Goal: Task Accomplishment & Management: Use online tool/utility

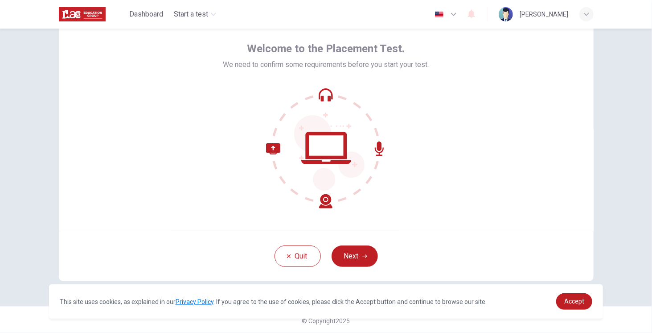
scroll to position [38, 0]
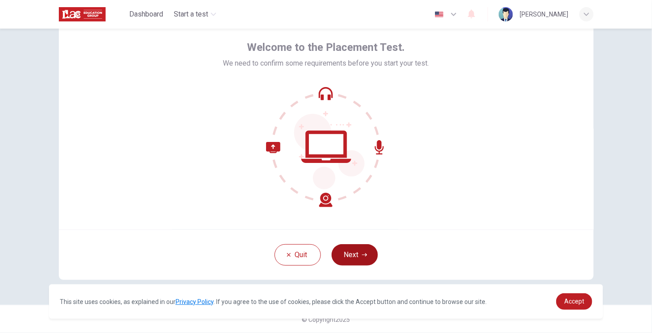
click at [355, 252] on button "Next" at bounding box center [355, 254] width 46 height 21
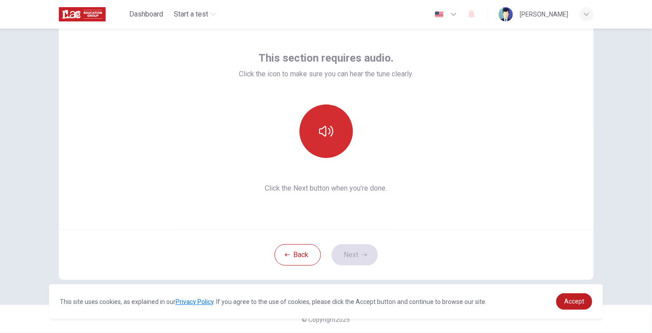
click at [335, 134] on button "button" at bounding box center [326, 130] width 53 height 53
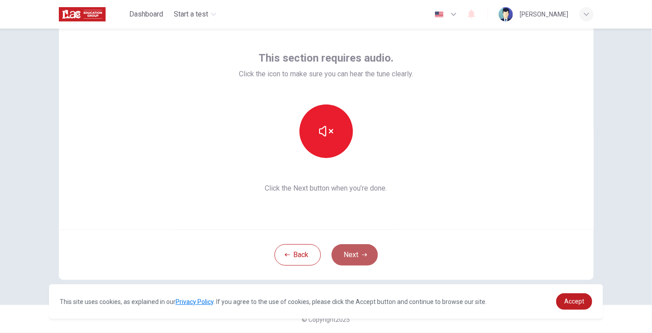
click at [355, 255] on button "Next" at bounding box center [355, 254] width 46 height 21
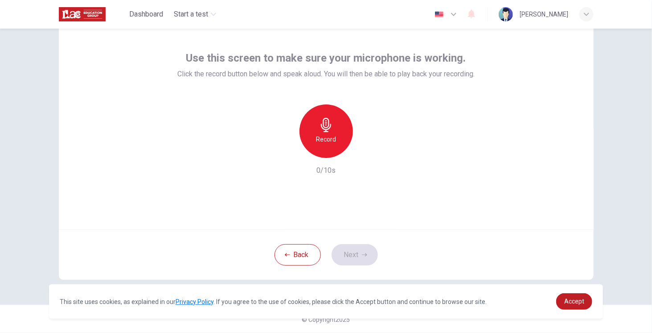
click at [324, 138] on h6 "Record" at bounding box center [326, 139] width 20 height 11
click at [319, 129] on icon "button" at bounding box center [326, 125] width 14 height 14
click at [364, 155] on div "button" at bounding box center [367, 151] width 14 height 14
click at [355, 257] on button "Next" at bounding box center [355, 254] width 46 height 21
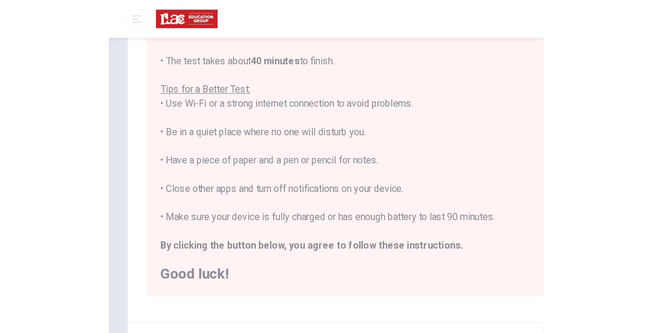
scroll to position [0, 0]
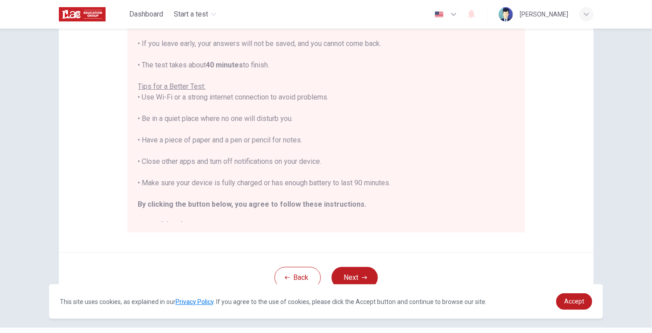
click at [630, 143] on div "Disclaimer: You are about to start a Placement Test . Before You Start the Test…" at bounding box center [326, 181] width 652 height 304
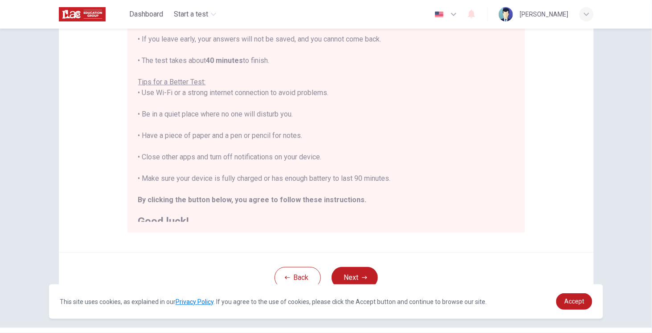
scroll to position [10, 0]
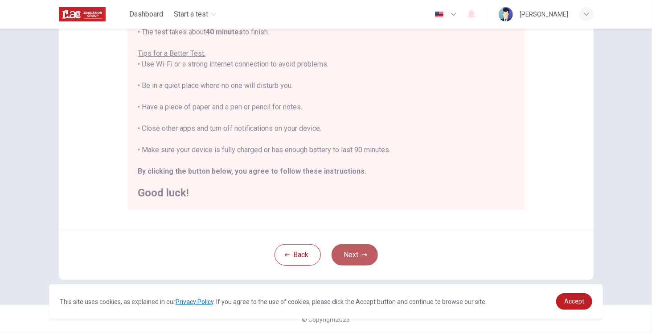
click at [354, 251] on button "Next" at bounding box center [355, 254] width 46 height 21
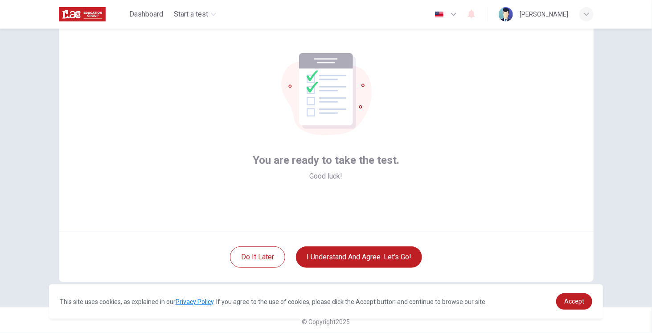
scroll to position [38, 0]
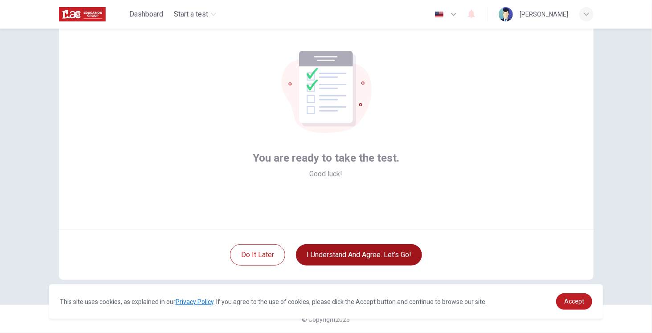
click at [375, 255] on button "I understand and agree. Let’s go!" at bounding box center [359, 254] width 126 height 21
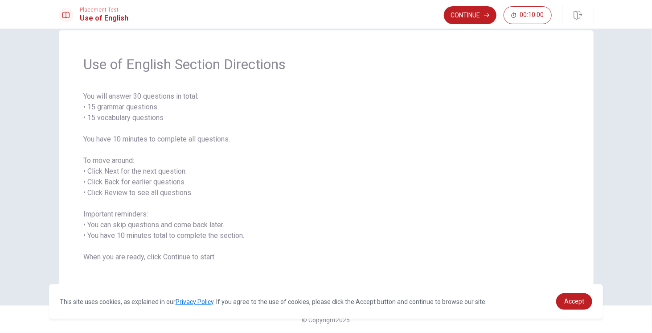
scroll to position [16, 0]
click at [469, 14] on button "Continue" at bounding box center [470, 15] width 53 height 18
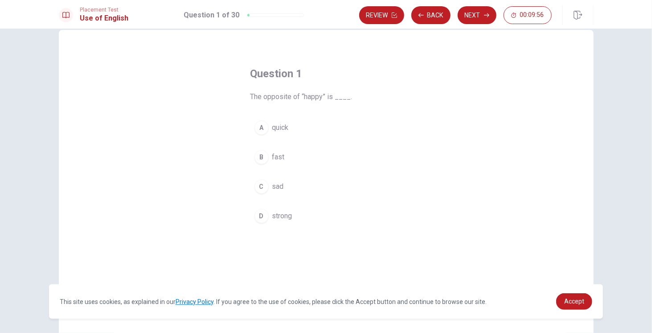
click at [258, 183] on div "C" at bounding box center [262, 186] width 14 height 14
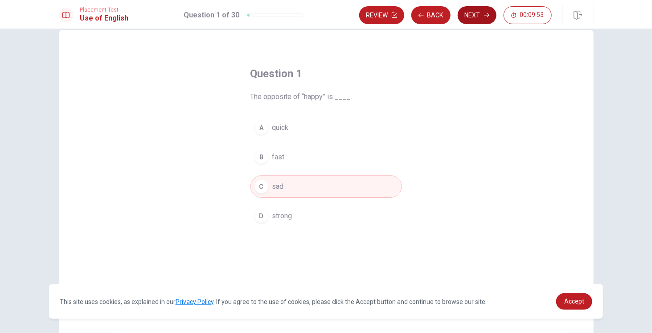
click at [472, 16] on button "Next" at bounding box center [477, 15] width 39 height 18
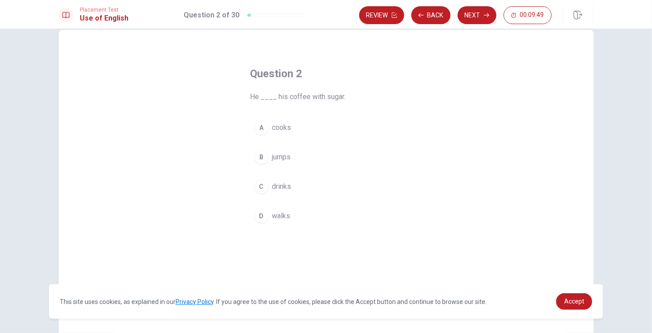
click at [265, 185] on div "C" at bounding box center [262, 186] width 14 height 14
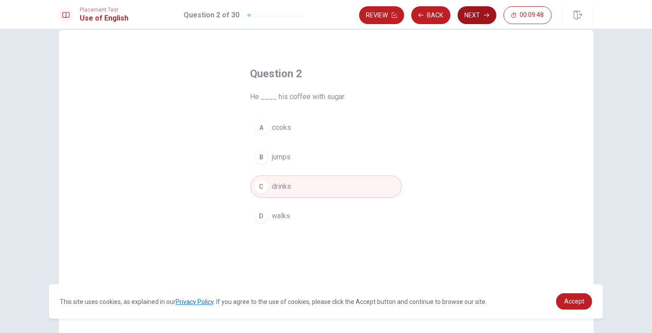
click at [481, 18] on button "Next" at bounding box center [477, 15] width 39 height 18
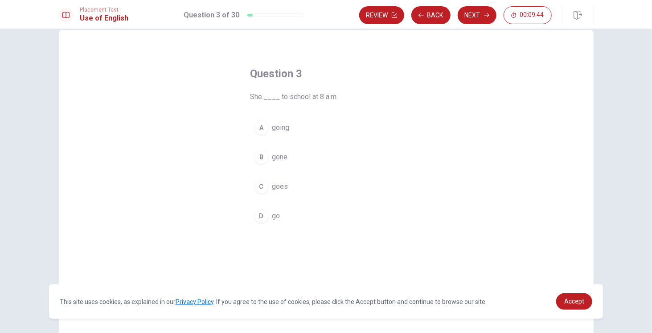
click at [263, 187] on div "C" at bounding box center [262, 186] width 14 height 14
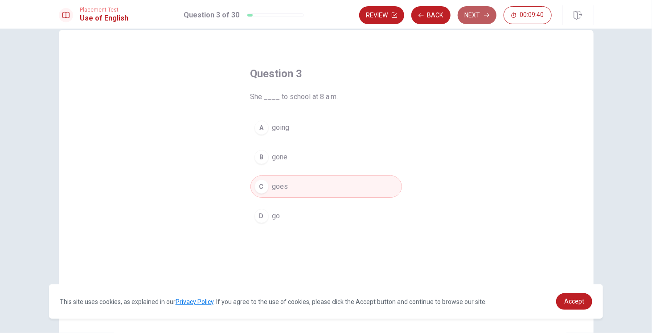
click at [474, 17] on button "Next" at bounding box center [477, 15] width 39 height 18
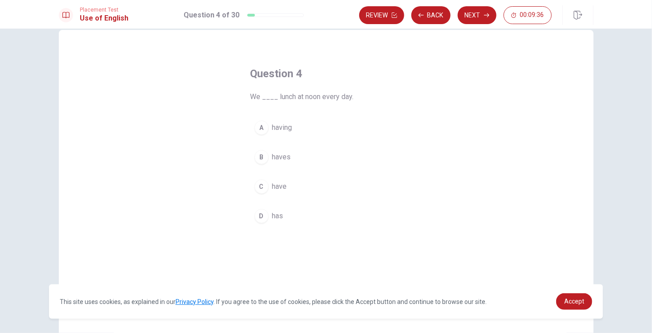
click at [261, 187] on div "C" at bounding box center [262, 186] width 14 height 14
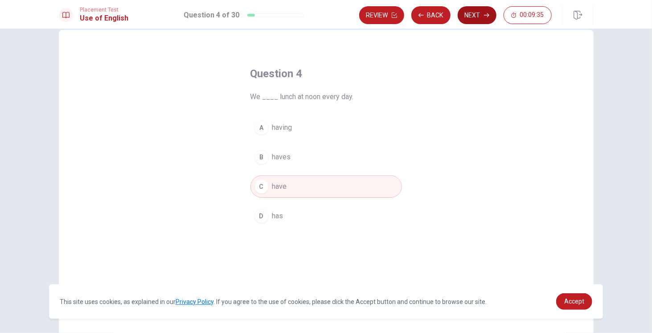
click at [475, 18] on button "Next" at bounding box center [477, 15] width 39 height 18
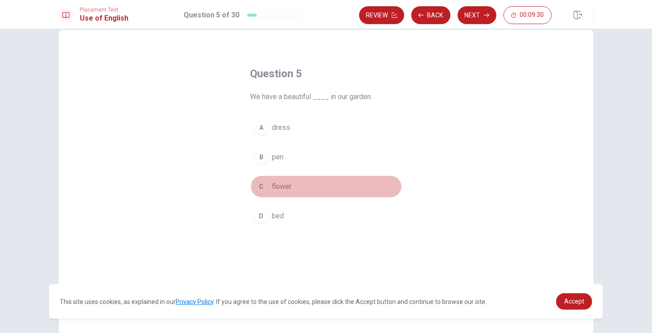
click at [263, 189] on div "C" at bounding box center [262, 186] width 14 height 14
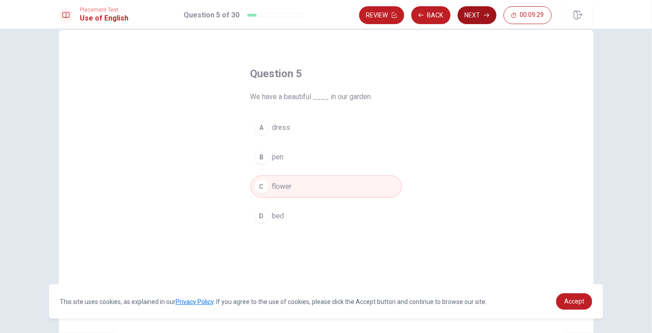
click at [485, 16] on icon "button" at bounding box center [486, 14] width 5 height 5
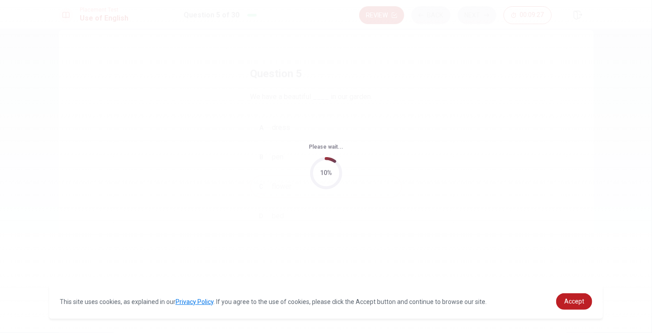
scroll to position [0, 0]
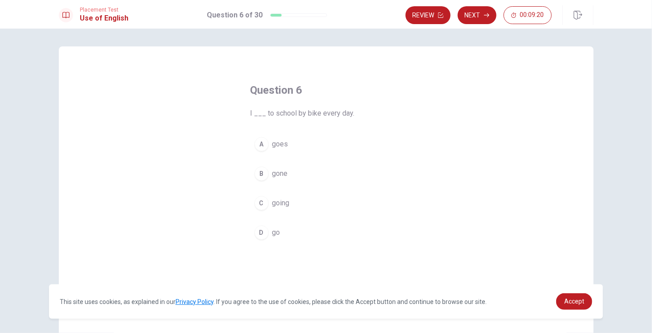
click at [263, 231] on div "D" at bounding box center [262, 232] width 14 height 14
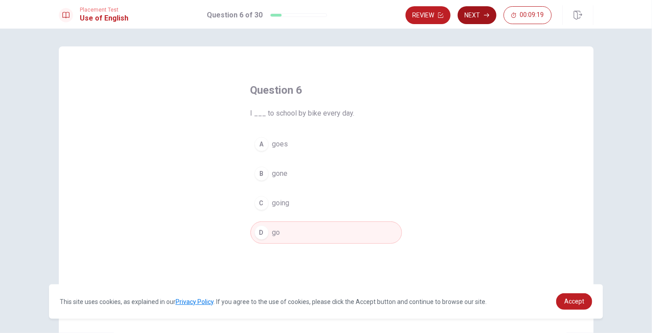
click at [477, 16] on button "Next" at bounding box center [477, 15] width 39 height 18
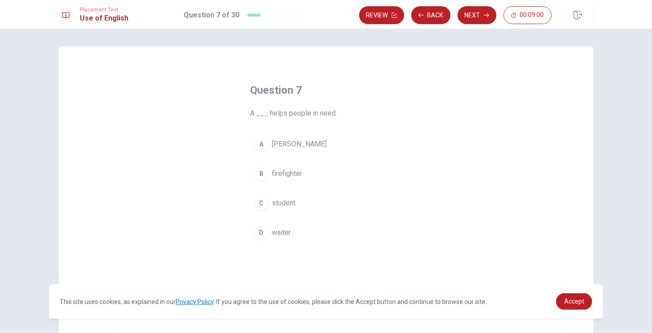
click at [257, 235] on div "D" at bounding box center [262, 232] width 14 height 14
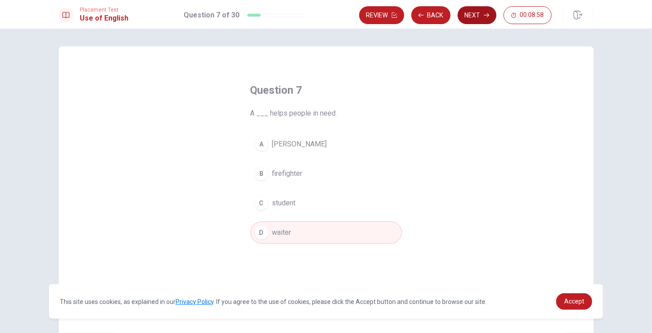
click at [478, 20] on button "Next" at bounding box center [477, 15] width 39 height 18
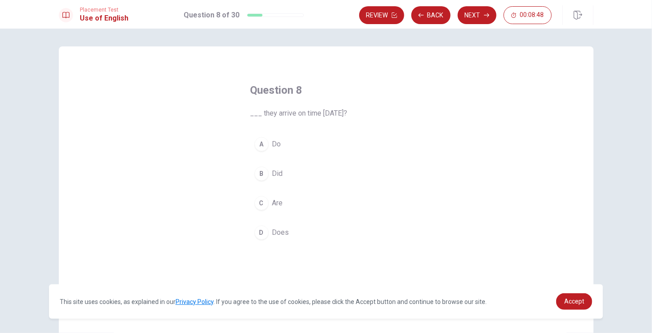
click at [262, 173] on div "B" at bounding box center [262, 173] width 14 height 14
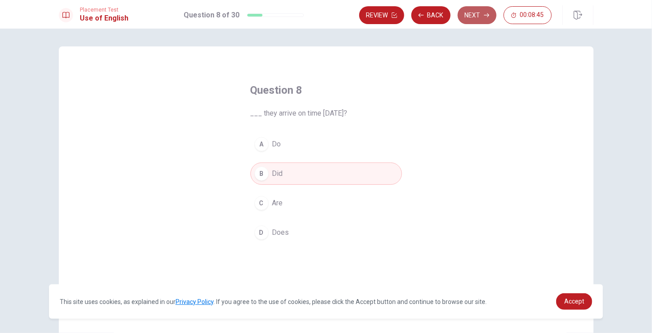
click at [477, 13] on button "Next" at bounding box center [477, 15] width 39 height 18
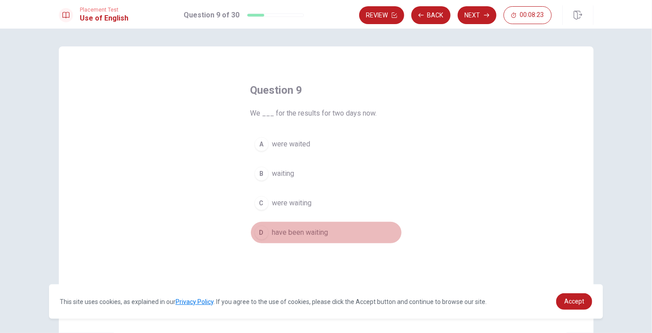
click at [261, 230] on div "D" at bounding box center [262, 232] width 14 height 14
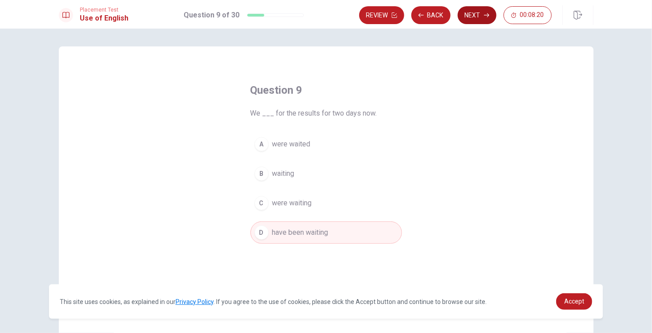
click at [479, 16] on button "Next" at bounding box center [477, 15] width 39 height 18
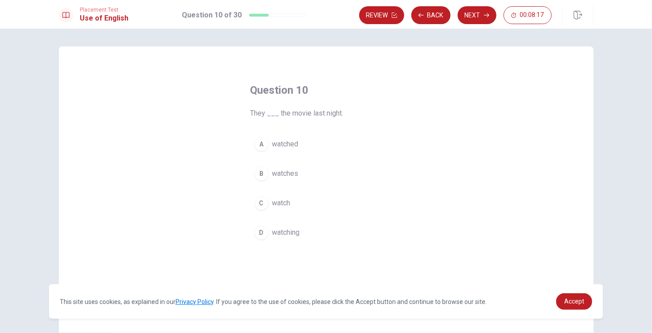
click at [259, 148] on div "A" at bounding box center [262, 144] width 14 height 14
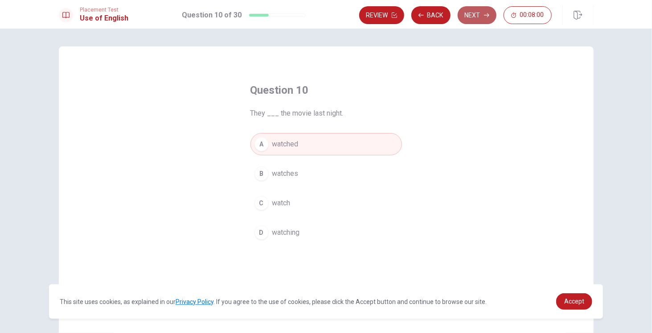
click at [470, 16] on button "Next" at bounding box center [477, 15] width 39 height 18
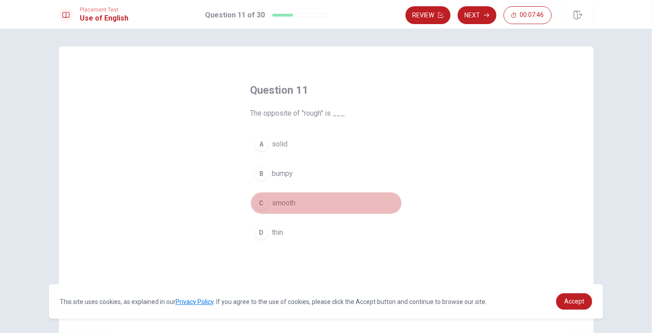
click at [256, 202] on div "C" at bounding box center [262, 203] width 14 height 14
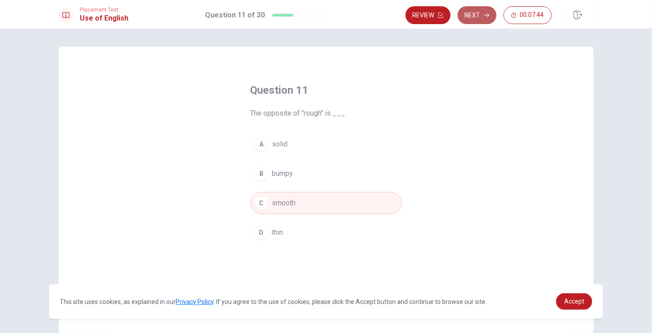
click at [470, 17] on button "Next" at bounding box center [477, 15] width 39 height 18
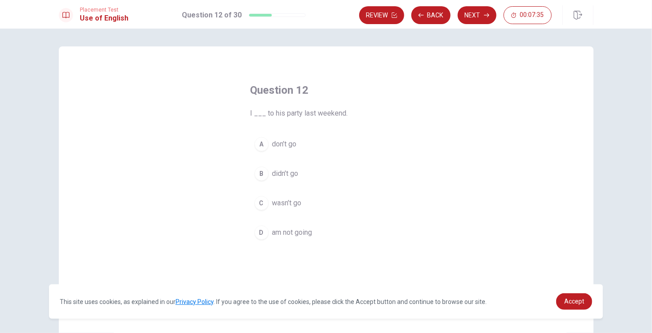
click at [260, 171] on div "B" at bounding box center [262, 173] width 14 height 14
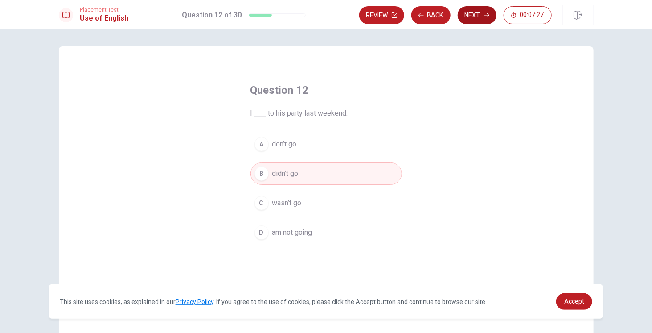
click at [480, 14] on button "Next" at bounding box center [477, 15] width 39 height 18
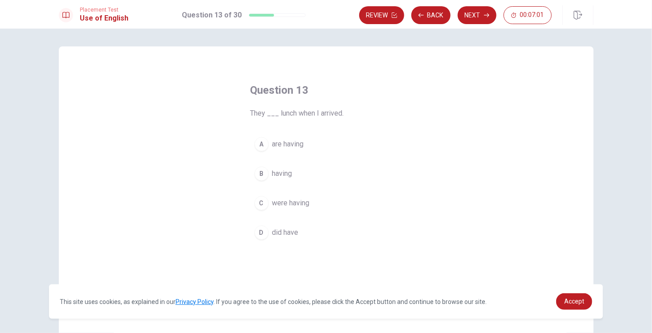
click at [293, 203] on span "were having" at bounding box center [290, 202] width 37 height 11
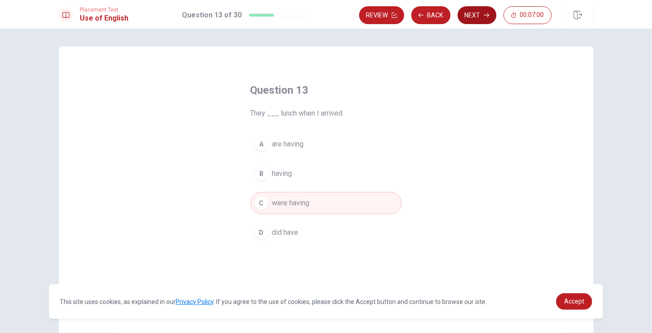
click at [483, 12] on button "Next" at bounding box center [477, 15] width 39 height 18
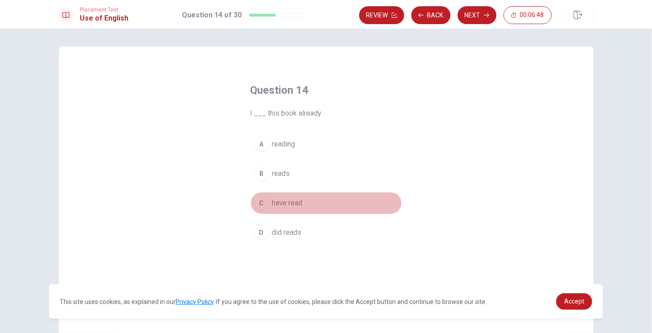
click at [263, 203] on div "C" at bounding box center [262, 203] width 14 height 14
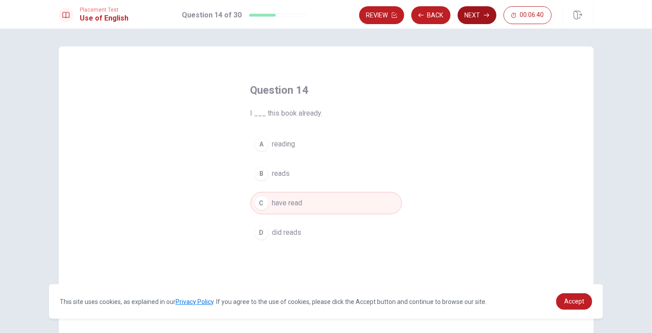
click at [477, 16] on button "Next" at bounding box center [477, 15] width 39 height 18
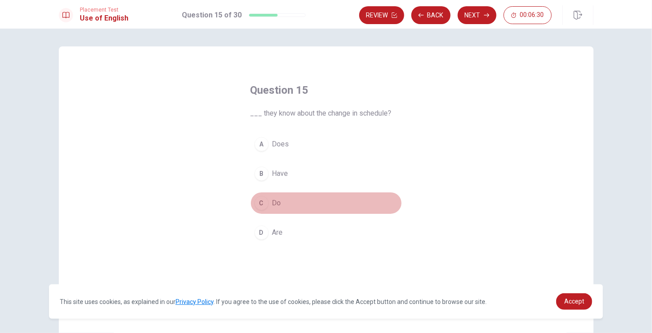
click at [261, 204] on div "C" at bounding box center [262, 203] width 14 height 14
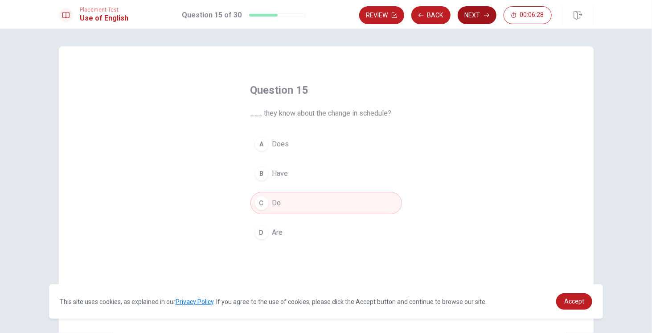
click at [476, 16] on button "Next" at bounding box center [477, 15] width 39 height 18
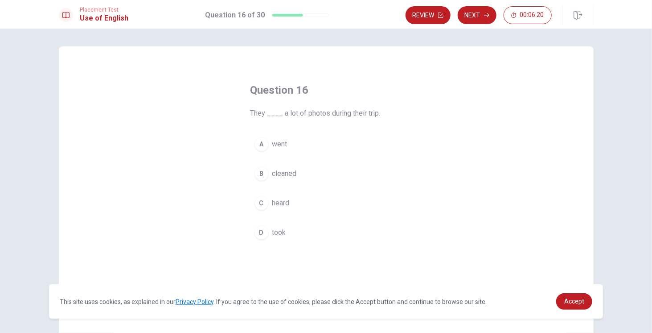
click at [263, 234] on div "D" at bounding box center [262, 232] width 14 height 14
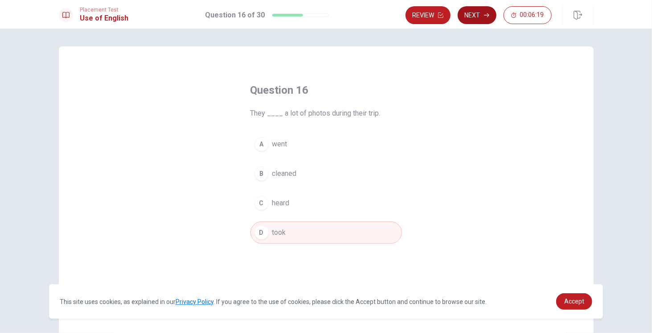
click at [489, 12] on button "Next" at bounding box center [477, 15] width 39 height 18
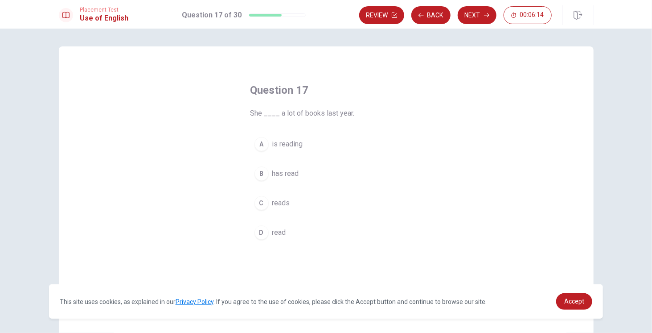
click at [268, 234] on button "D read" at bounding box center [327, 232] width 152 height 22
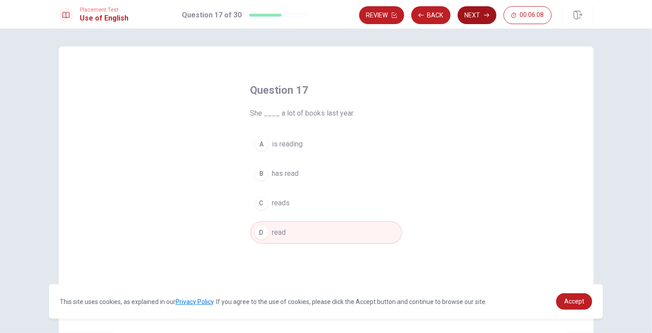
click at [473, 16] on button "Next" at bounding box center [477, 15] width 39 height 18
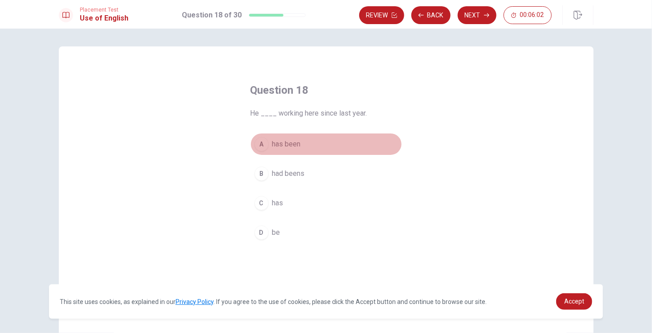
click at [261, 144] on div "A" at bounding box center [262, 144] width 14 height 14
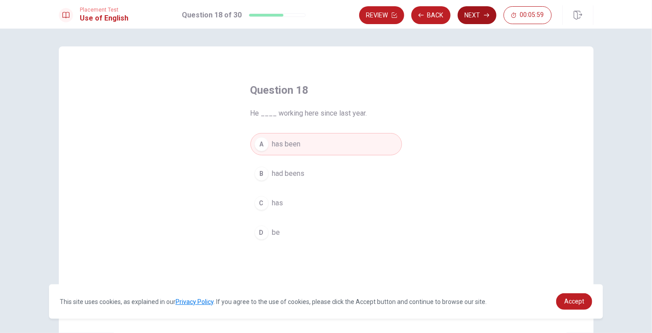
click at [478, 16] on button "Next" at bounding box center [477, 15] width 39 height 18
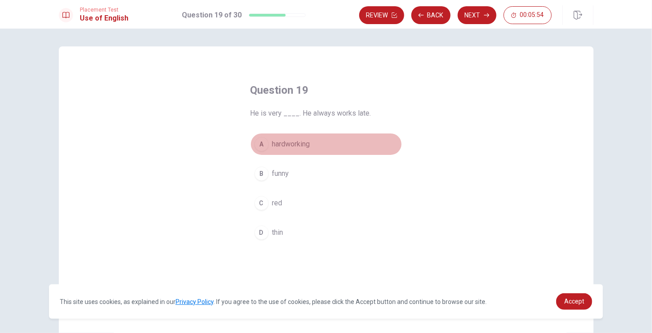
click at [262, 144] on div "A" at bounding box center [262, 144] width 14 height 14
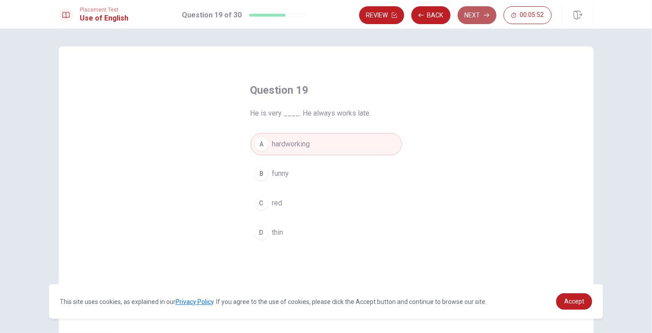
click at [471, 19] on button "Next" at bounding box center [477, 15] width 39 height 18
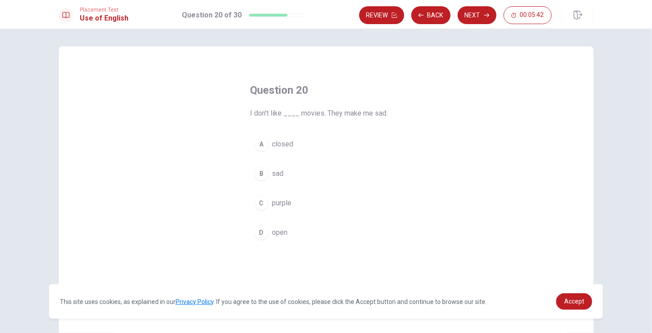
click at [261, 175] on div "B" at bounding box center [262, 173] width 14 height 14
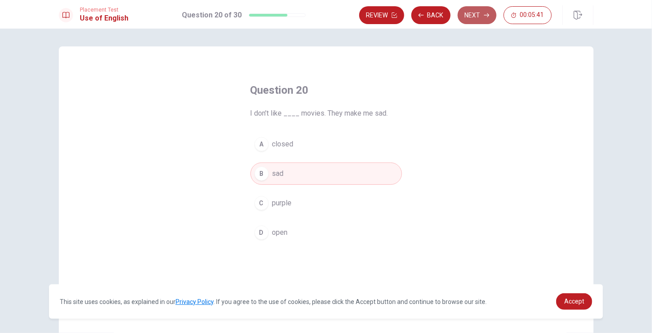
click at [476, 21] on button "Next" at bounding box center [477, 15] width 39 height 18
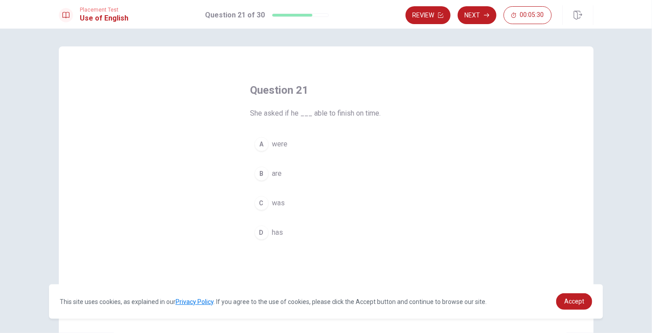
click at [264, 203] on div "C" at bounding box center [262, 203] width 14 height 14
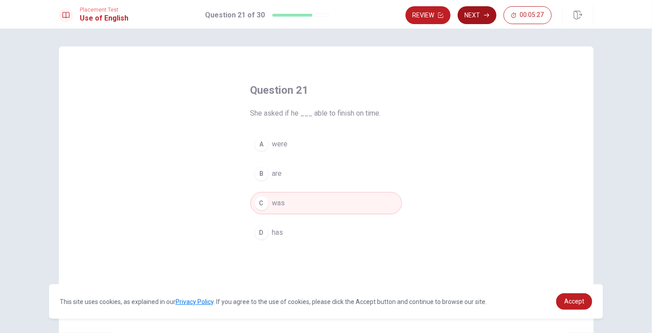
click at [474, 18] on button "Next" at bounding box center [477, 15] width 39 height 18
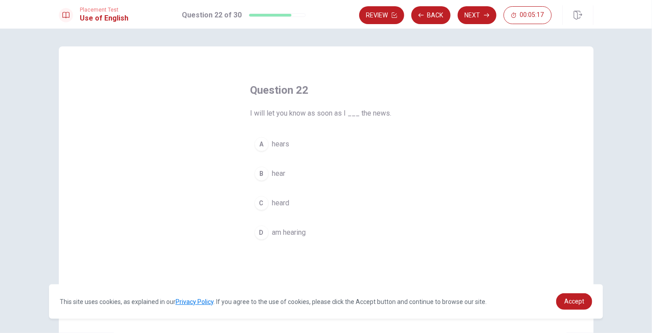
click at [276, 173] on span "hear" at bounding box center [278, 173] width 13 height 11
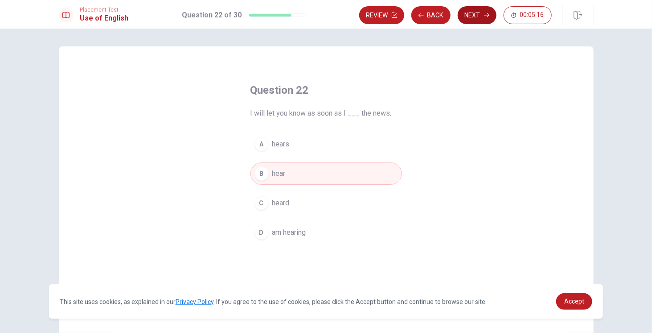
click at [474, 17] on button "Next" at bounding box center [477, 15] width 39 height 18
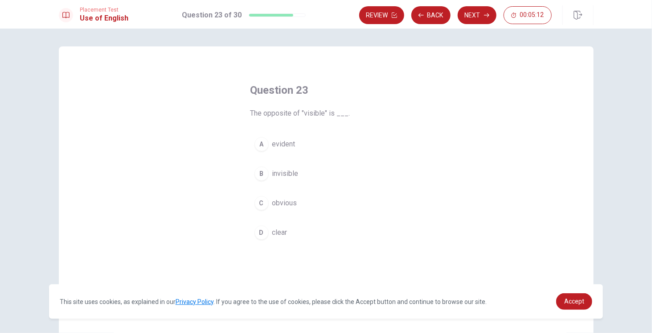
click at [257, 177] on div "B" at bounding box center [262, 173] width 14 height 14
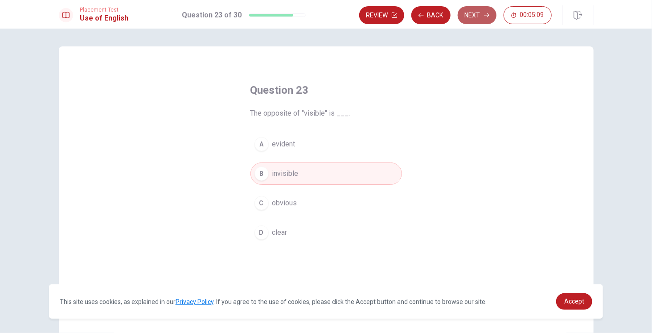
click at [481, 20] on button "Next" at bounding box center [477, 15] width 39 height 18
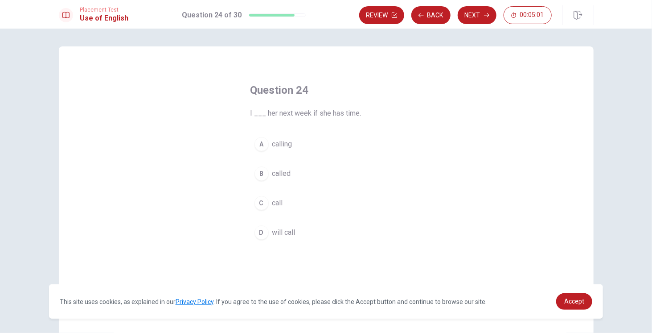
click at [261, 230] on div "D" at bounding box center [262, 232] width 14 height 14
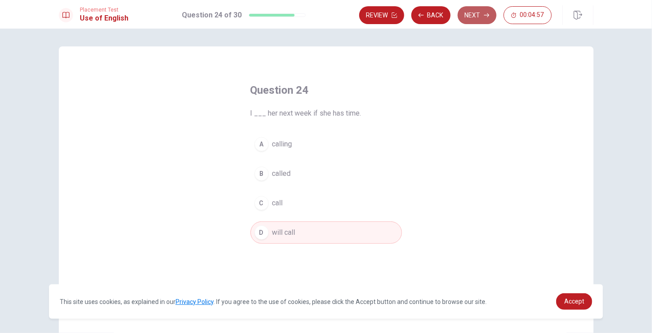
click at [479, 16] on button "Next" at bounding box center [477, 15] width 39 height 18
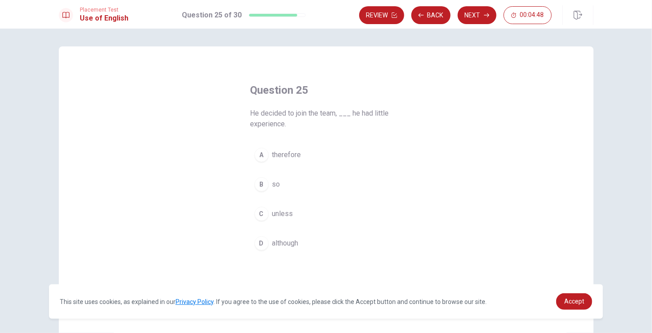
click at [262, 245] on div "D" at bounding box center [262, 243] width 14 height 14
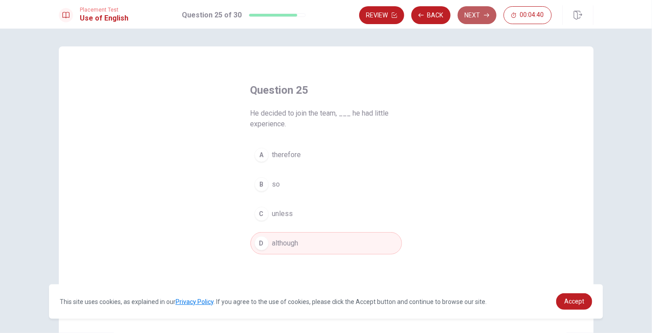
click at [472, 18] on button "Next" at bounding box center [477, 15] width 39 height 18
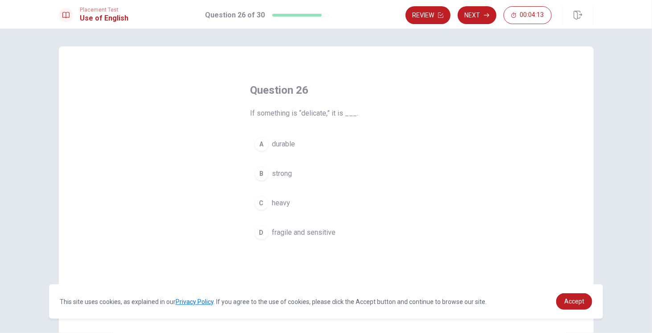
click at [259, 235] on div "D" at bounding box center [262, 232] width 14 height 14
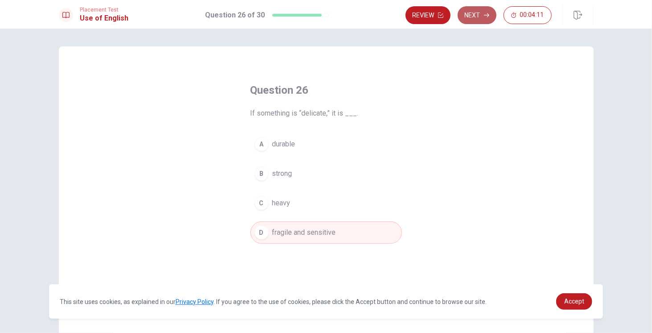
click at [482, 17] on button "Next" at bounding box center [477, 15] width 39 height 18
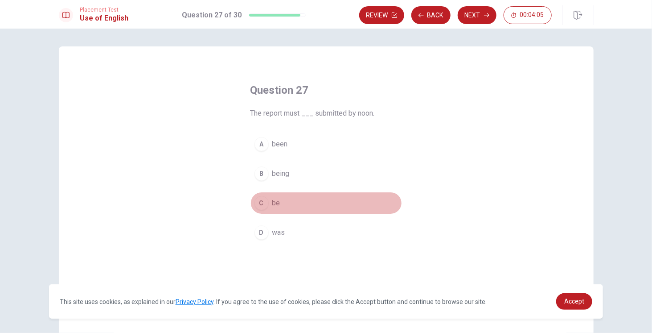
click at [263, 206] on div "C" at bounding box center [262, 203] width 14 height 14
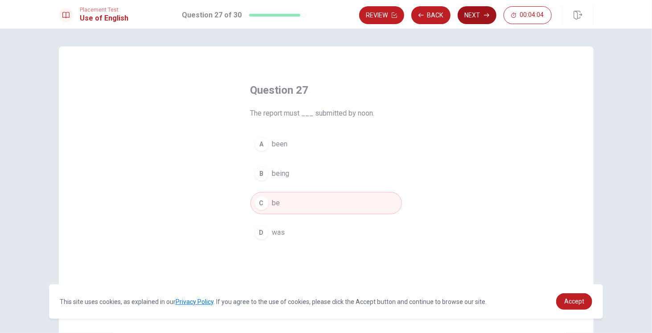
click at [476, 18] on button "Next" at bounding box center [477, 15] width 39 height 18
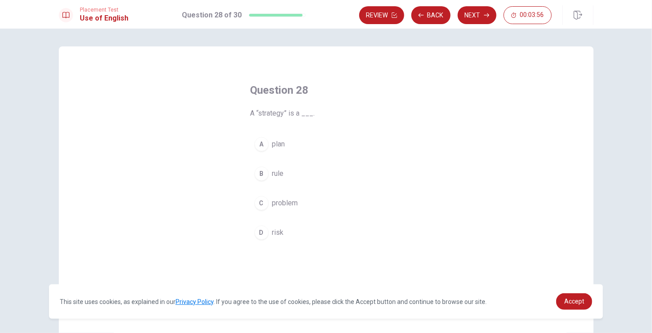
click at [258, 144] on div "A" at bounding box center [262, 144] width 14 height 14
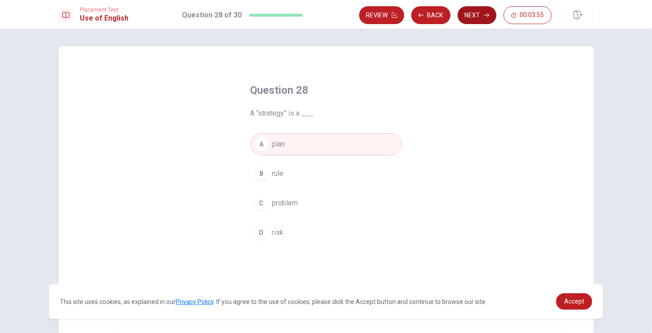
click at [478, 16] on button "Next" at bounding box center [477, 15] width 39 height 18
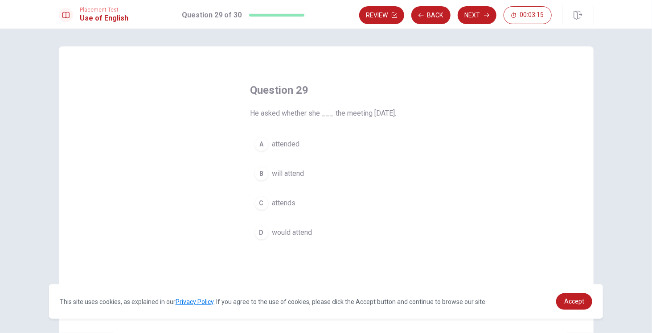
click at [263, 239] on div "D" at bounding box center [262, 232] width 14 height 14
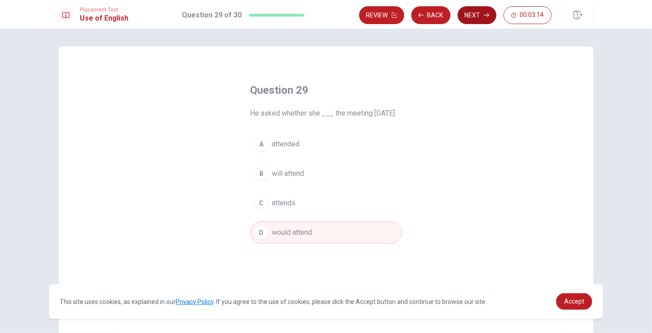
click at [477, 16] on button "Next" at bounding box center [477, 15] width 39 height 18
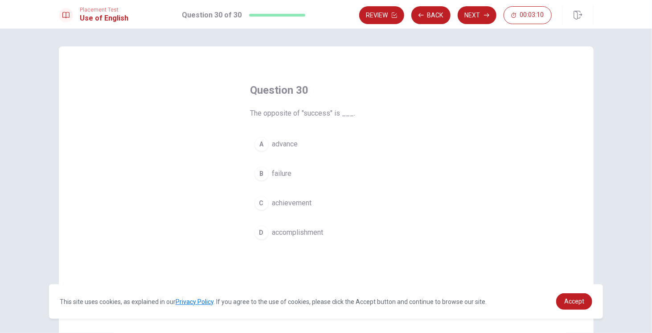
click at [266, 177] on button "B failure" at bounding box center [327, 173] width 152 height 22
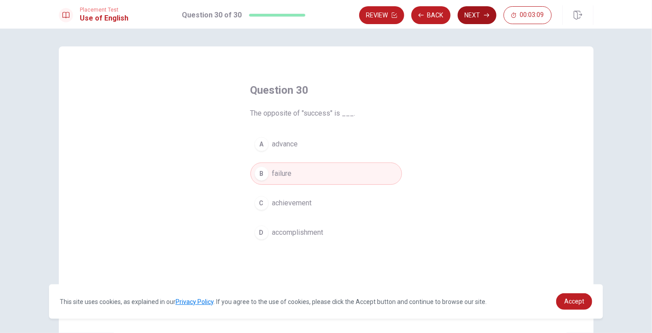
click at [486, 17] on icon "button" at bounding box center [486, 14] width 5 height 5
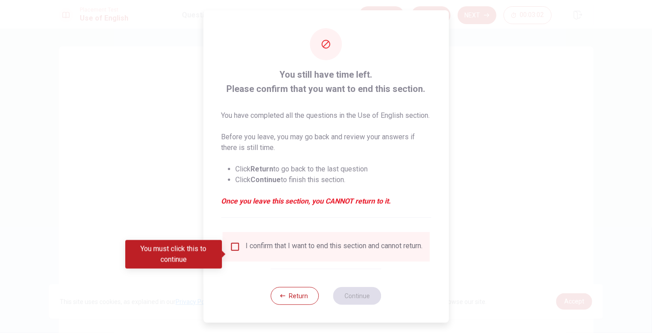
click at [234, 252] on input "You must click this to continue" at bounding box center [235, 246] width 11 height 11
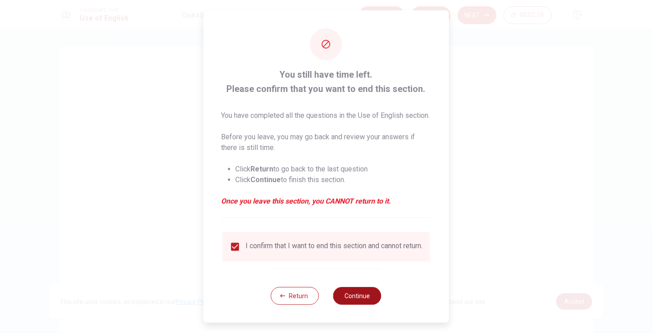
click at [353, 304] on button "Continue" at bounding box center [357, 296] width 48 height 18
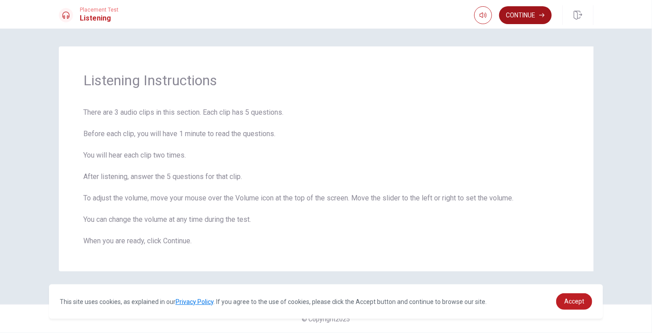
click at [532, 17] on button "Continue" at bounding box center [525, 15] width 53 height 18
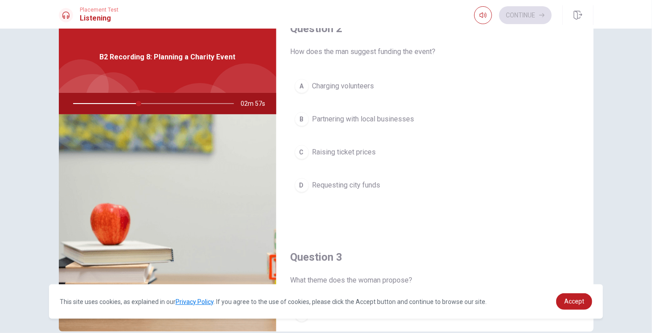
scroll to position [267, 0]
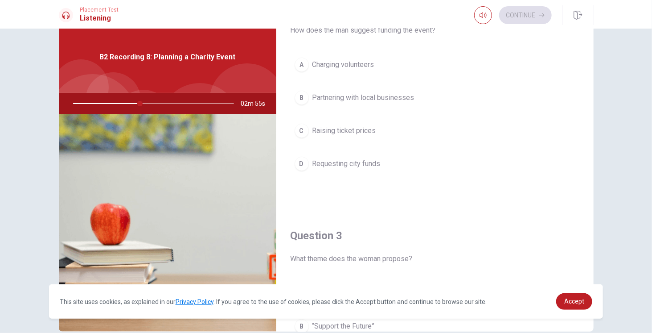
click at [296, 99] on div "B" at bounding box center [302, 97] width 14 height 14
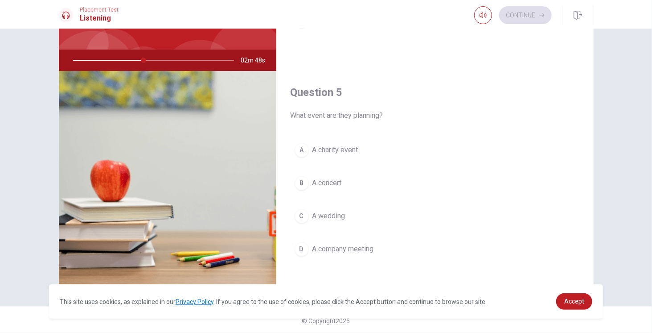
scroll to position [70, 0]
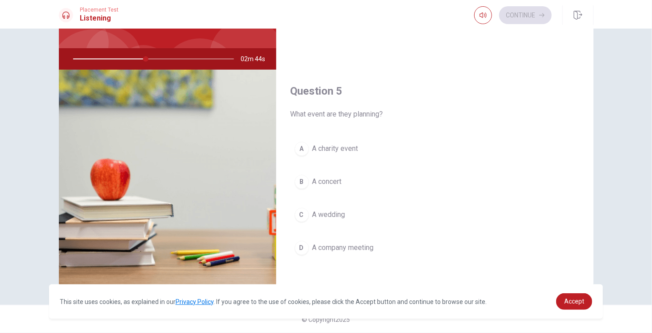
click at [384, 143] on button "A A charity event" at bounding box center [435, 148] width 289 height 22
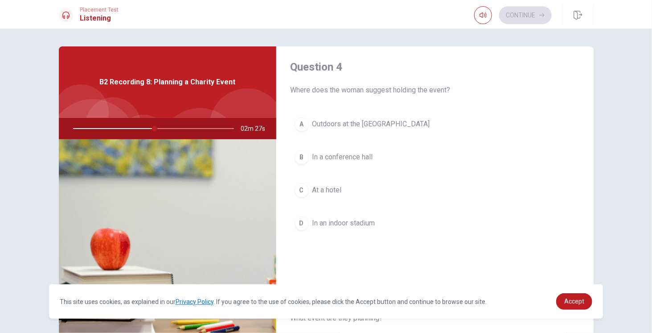
scroll to position [690, 0]
click at [309, 119] on button "A Outdoors at the [GEOGRAPHIC_DATA]" at bounding box center [435, 123] width 289 height 22
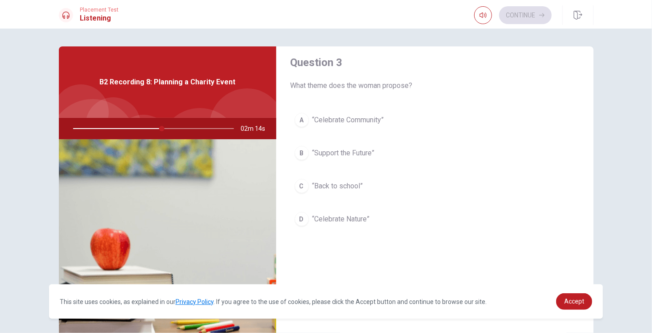
scroll to position [467, 0]
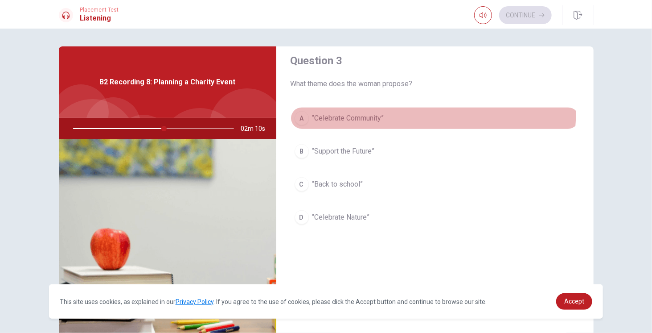
click at [327, 107] on button "A “Celebrate Community”" at bounding box center [435, 118] width 289 height 22
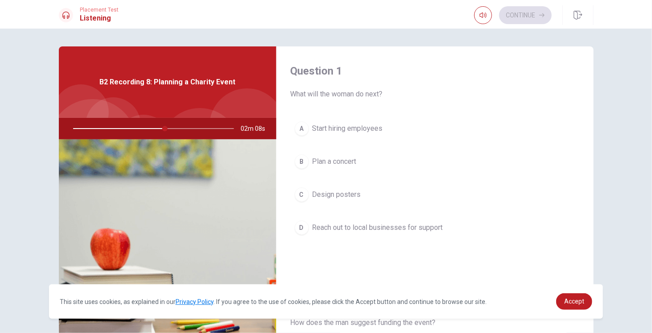
scroll to position [0, 0]
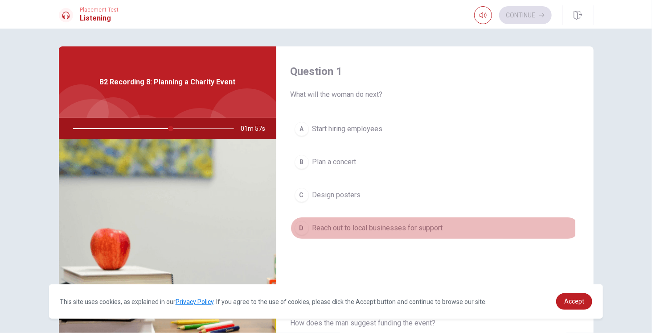
click at [332, 227] on span "Reach out to local businesses for support" at bounding box center [378, 227] width 131 height 11
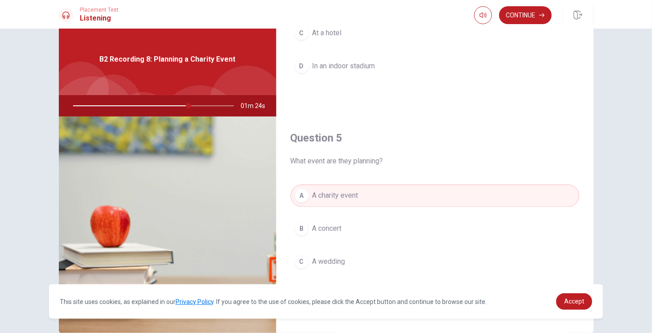
scroll to position [70, 0]
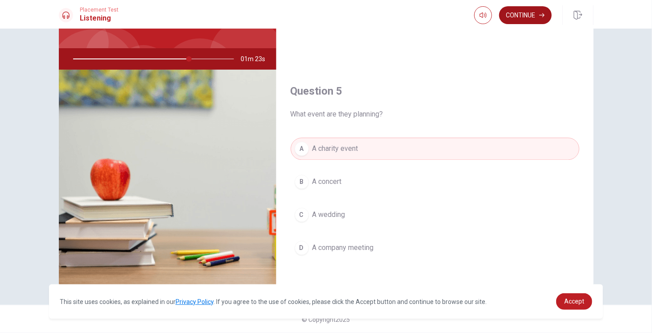
click at [525, 18] on button "Continue" at bounding box center [525, 15] width 53 height 18
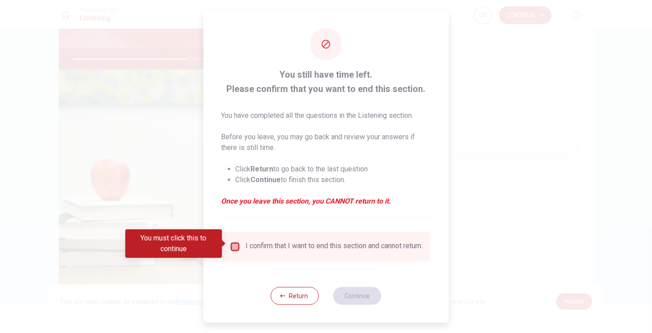
click at [236, 247] on input "You must click this to continue" at bounding box center [235, 246] width 11 height 11
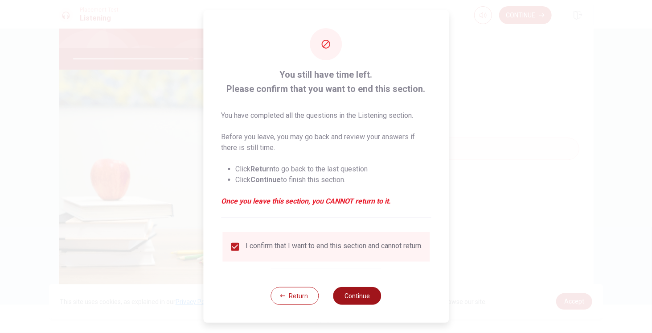
click at [352, 302] on button "Continue" at bounding box center [357, 296] width 48 height 18
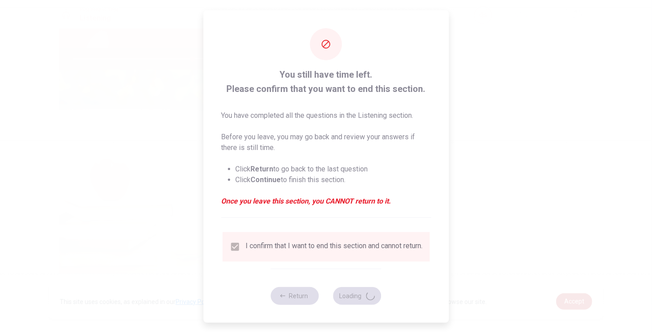
type input "75"
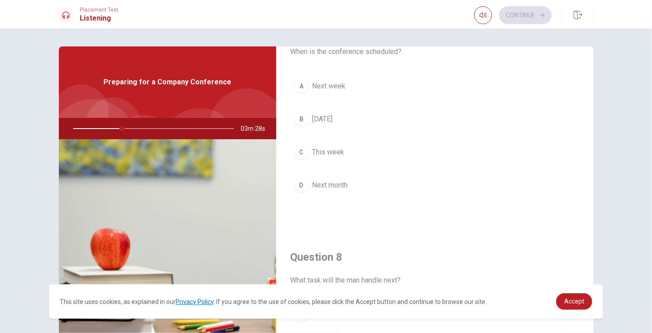
scroll to position [267, 0]
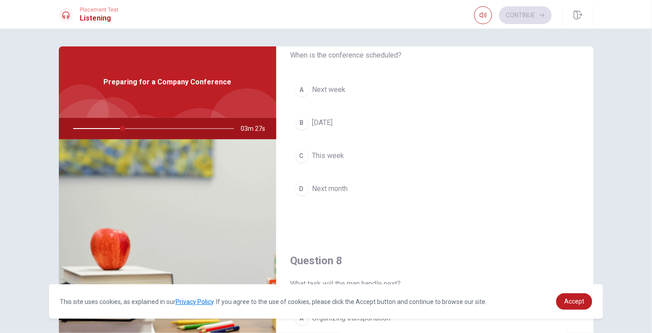
click at [304, 182] on div "D" at bounding box center [302, 188] width 14 height 14
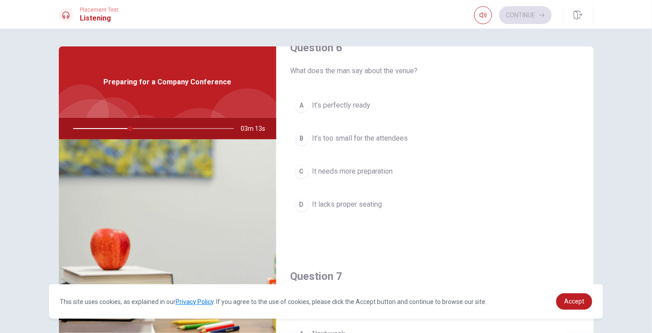
scroll to position [0, 0]
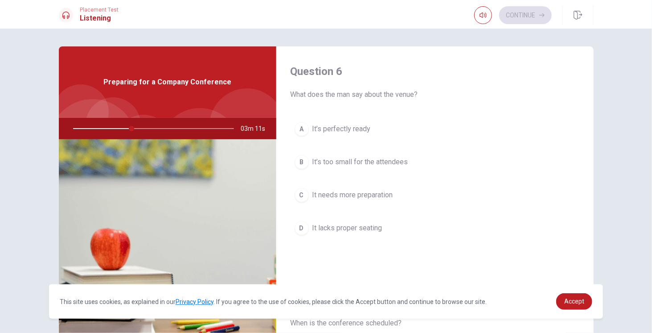
click at [359, 127] on span "It’s perfectly ready" at bounding box center [342, 128] width 58 height 11
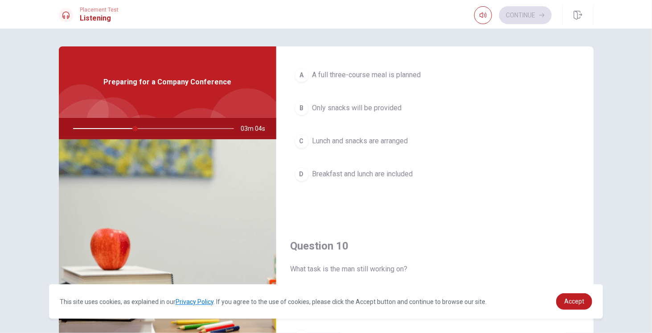
scroll to position [735, 0]
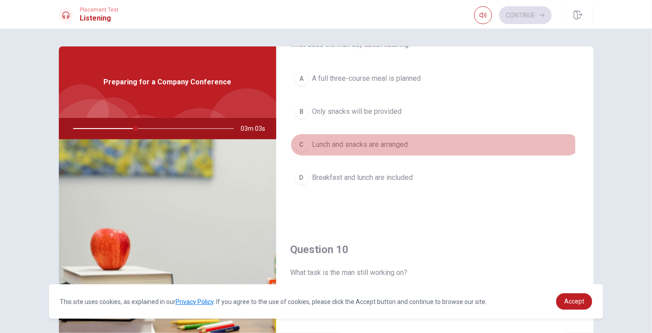
click at [313, 140] on span "Lunch and snacks are arranged" at bounding box center [361, 145] width 96 height 11
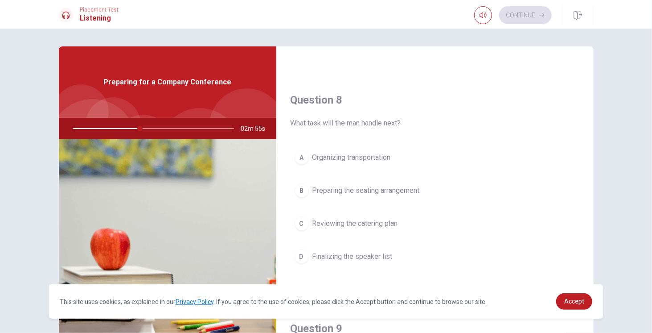
scroll to position [0, 0]
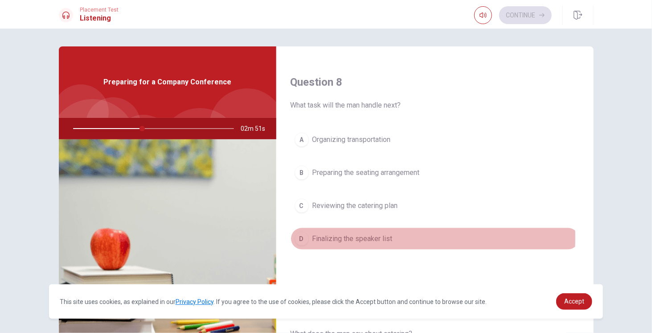
click at [321, 233] on span "Finalizing the speaker list" at bounding box center [353, 238] width 80 height 11
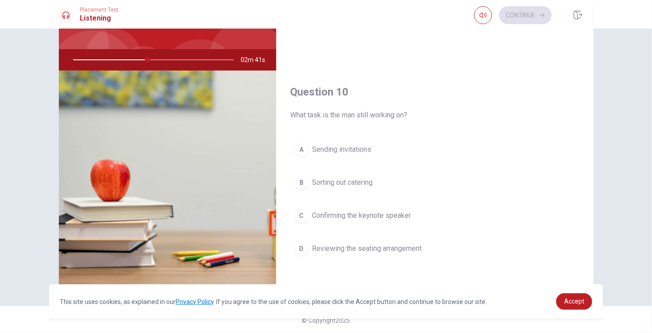
scroll to position [70, 0]
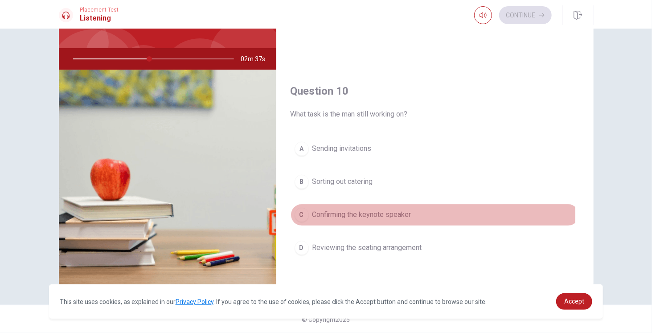
click at [320, 209] on span "Confirming the keynote speaker" at bounding box center [362, 214] width 99 height 11
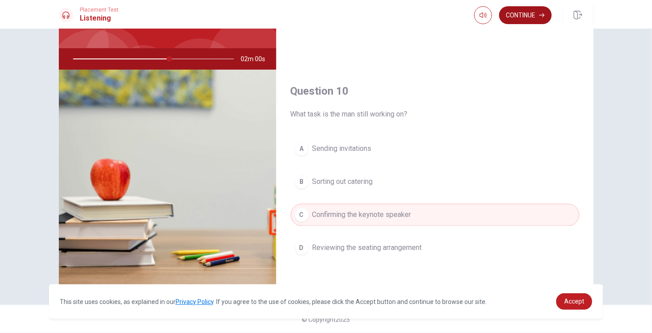
click at [519, 9] on button "Continue" at bounding box center [525, 15] width 53 height 18
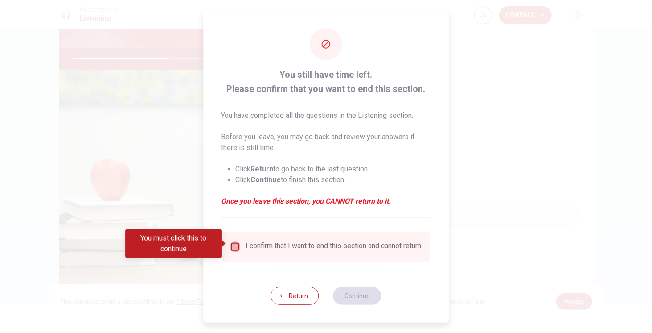
click at [230, 246] on input "You must click this to continue" at bounding box center [235, 246] width 11 height 11
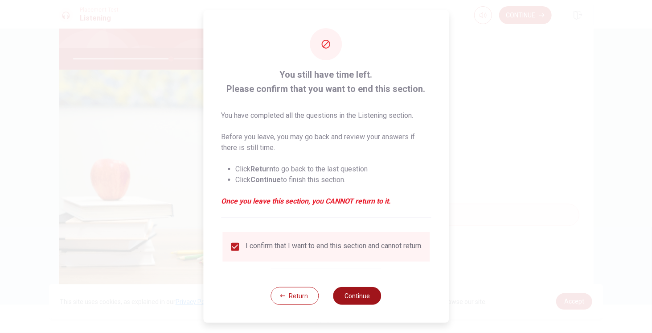
click at [361, 301] on button "Continue" at bounding box center [357, 296] width 48 height 18
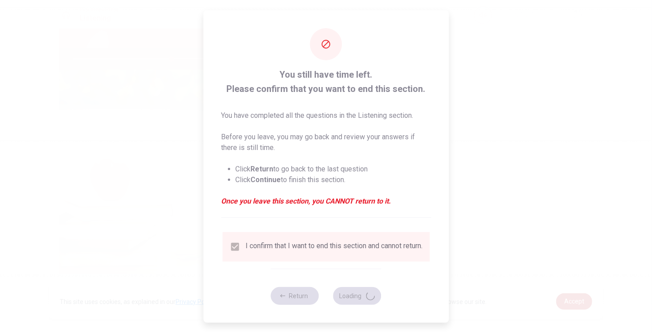
type input "62"
